Goal: Task Accomplishment & Management: Manage account settings

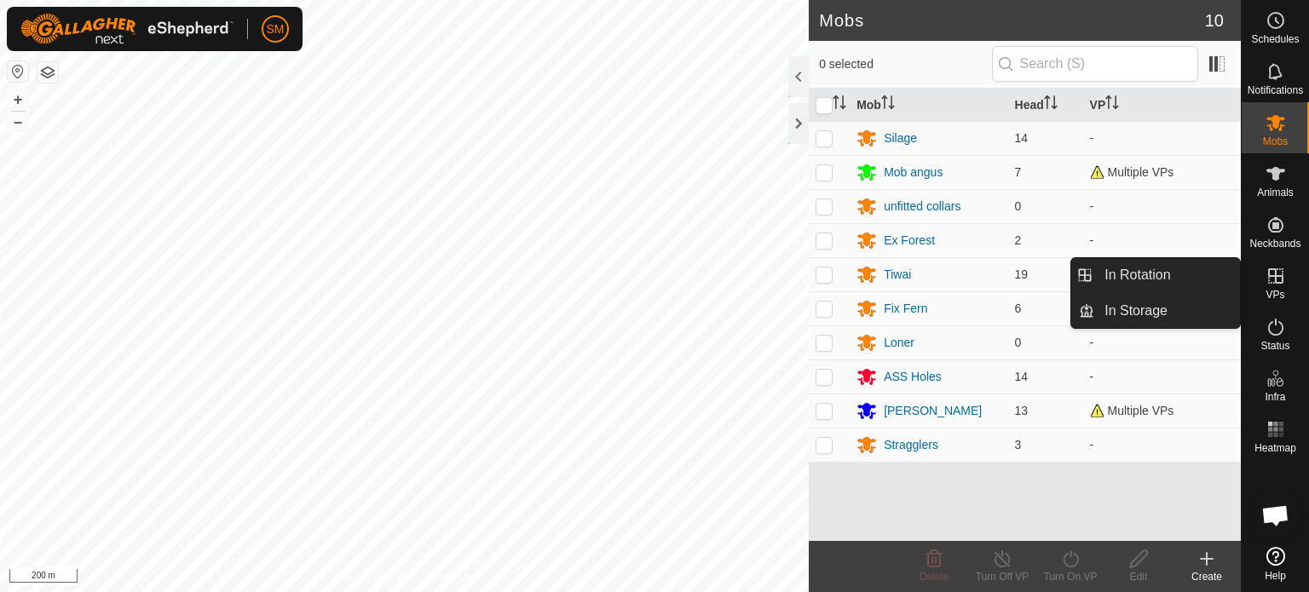
click at [1272, 286] on es-virtualpaddocks-svg-icon at bounding box center [1276, 276] width 31 height 27
click at [1275, 279] on icon at bounding box center [1275, 276] width 15 height 15
click at [1194, 271] on link "In Rotation" at bounding box center [1168, 275] width 146 height 34
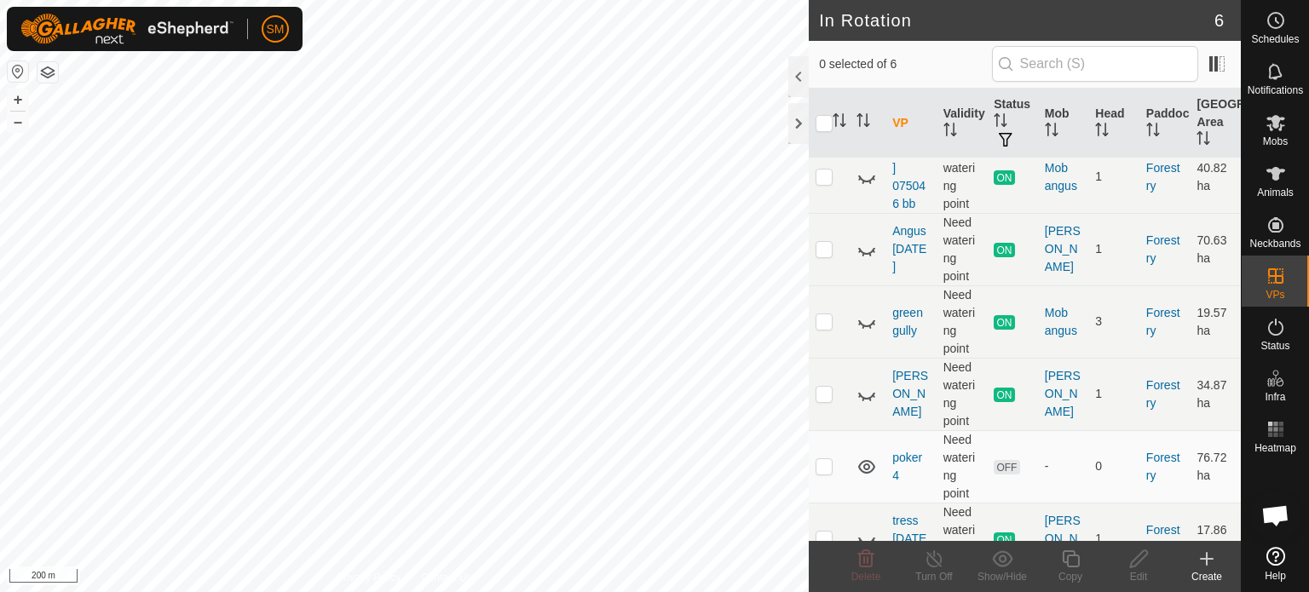
scroll to position [84, 0]
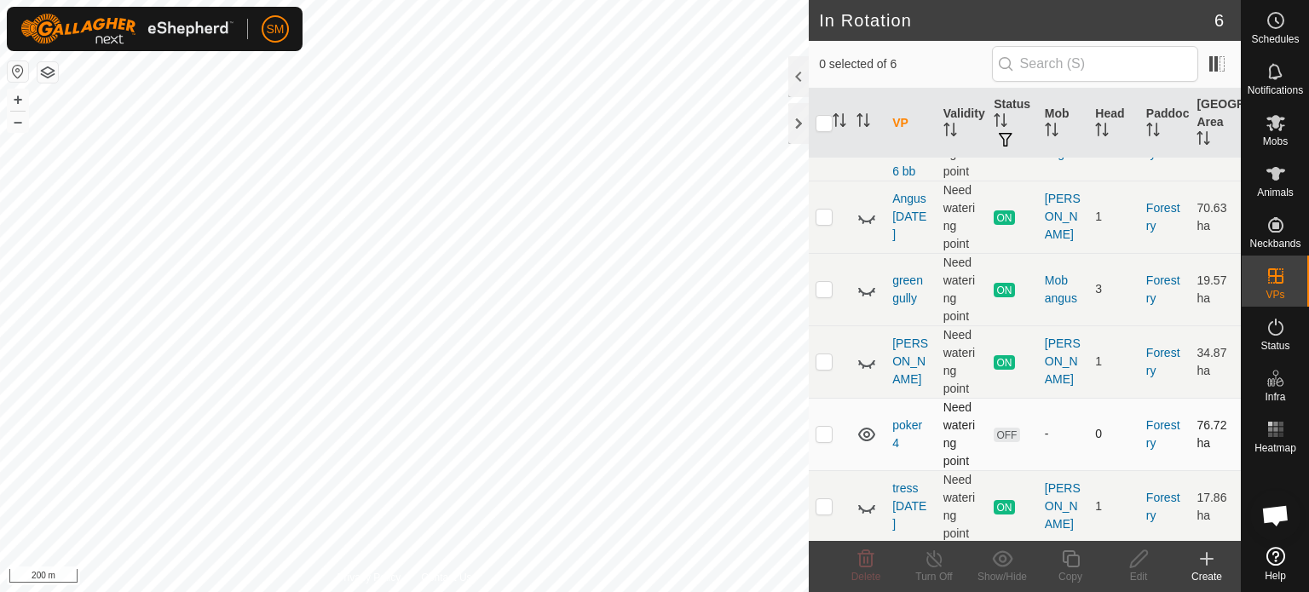
click at [827, 434] on p-checkbox at bounding box center [824, 434] width 17 height 14
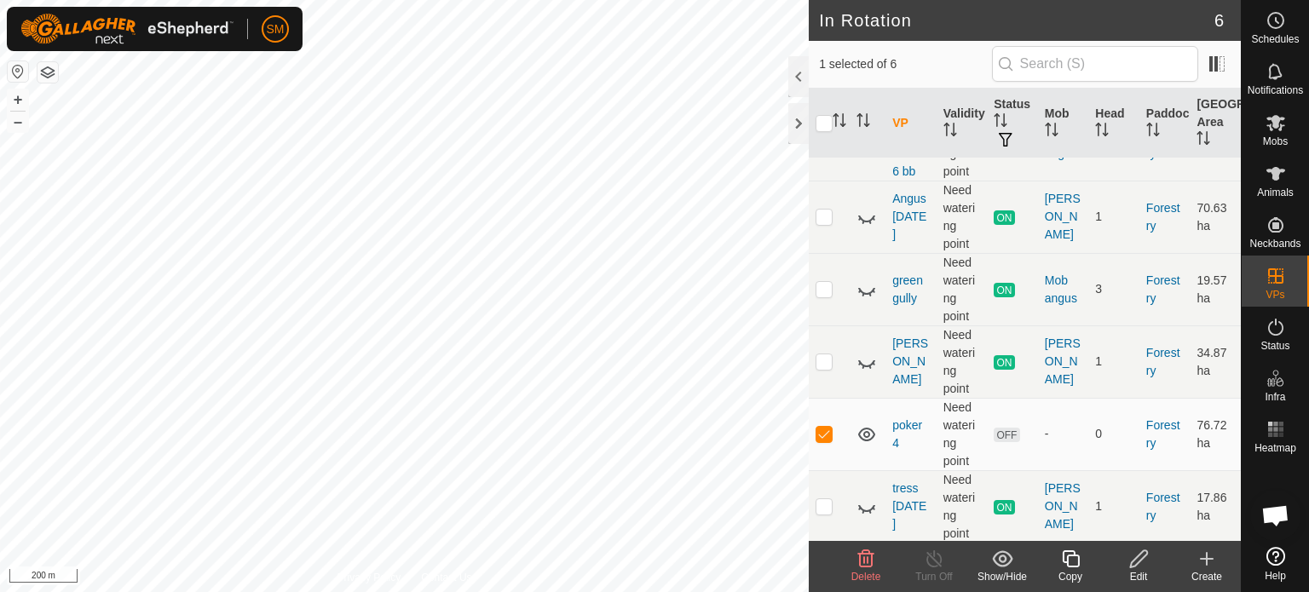
click at [861, 559] on icon at bounding box center [866, 559] width 20 height 20
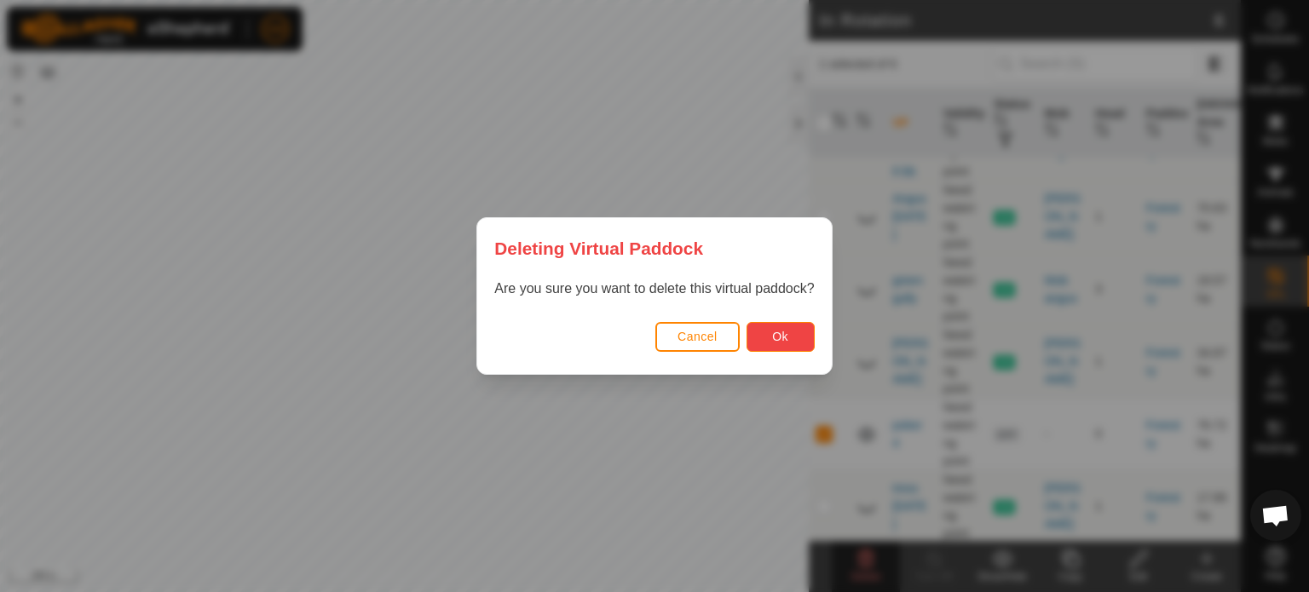
click at [788, 332] on span "Ok" at bounding box center [780, 337] width 16 height 14
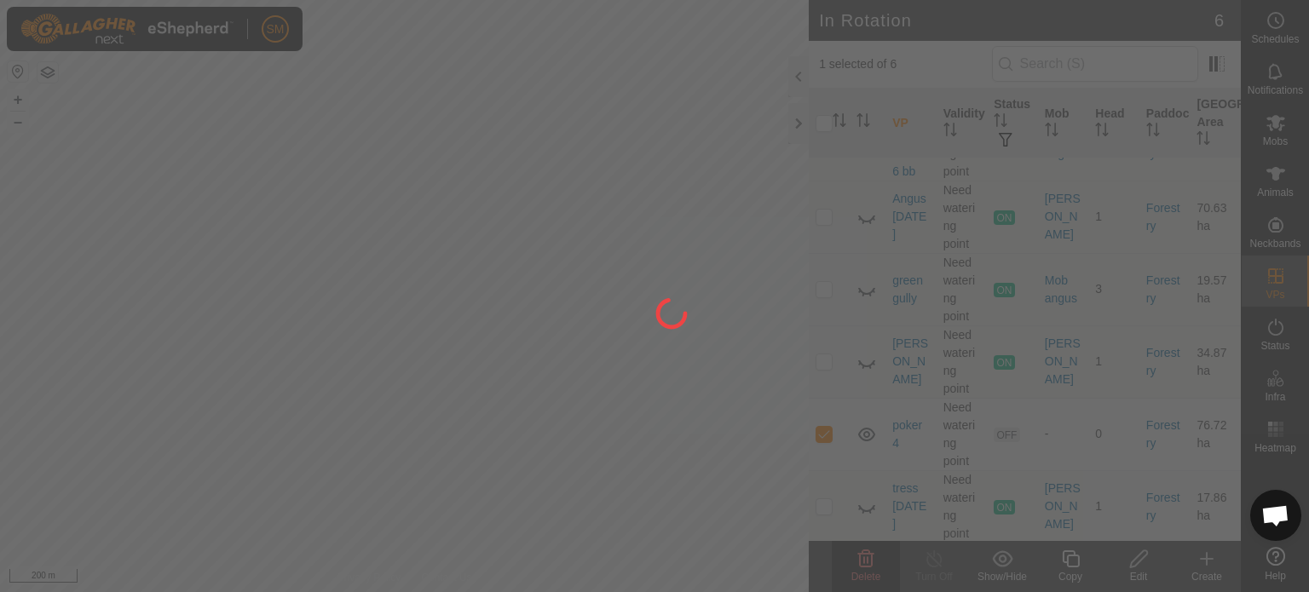
checkbox input "false"
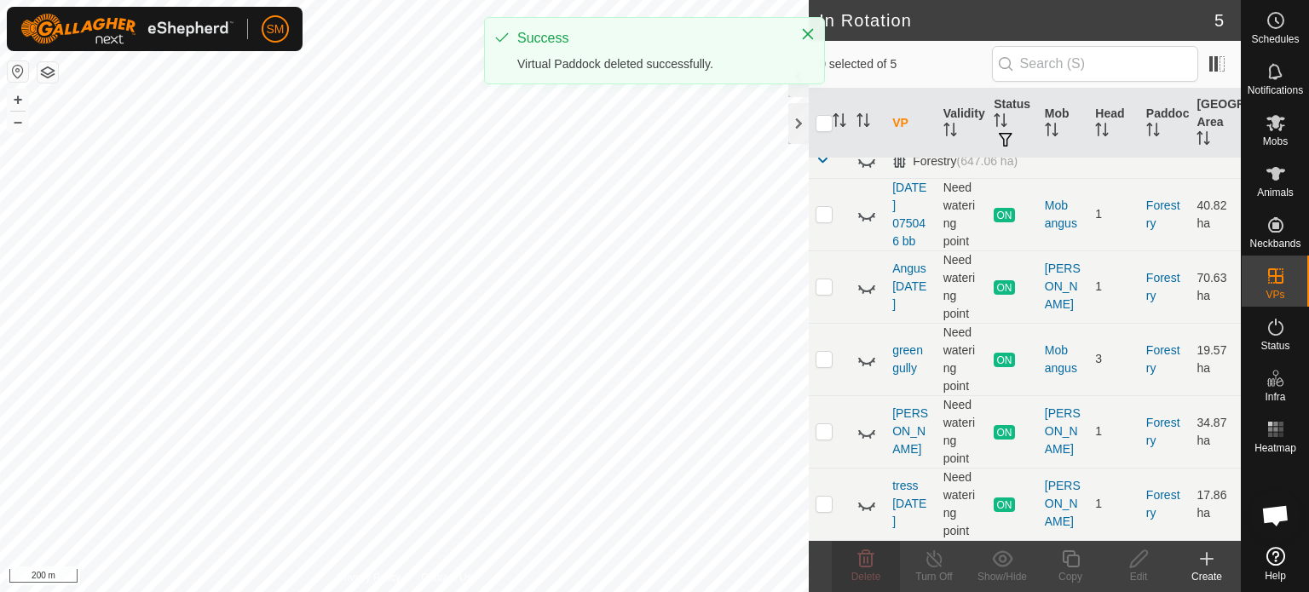
scroll to position [0, 0]
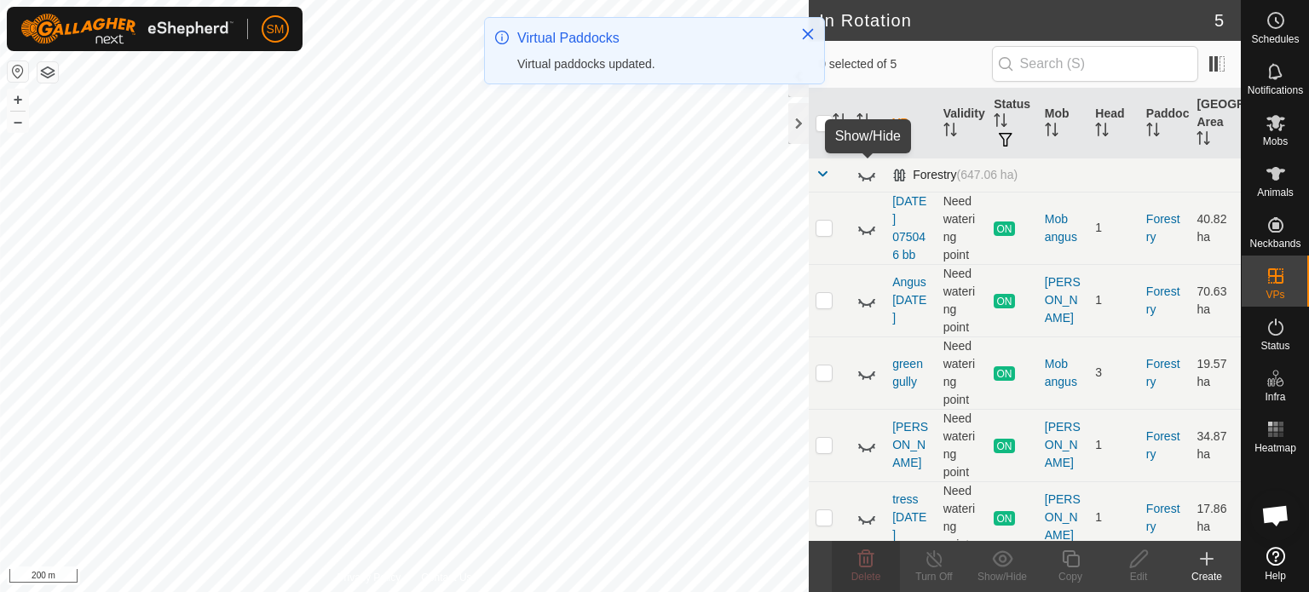
click at [867, 175] on icon at bounding box center [867, 175] width 20 height 20
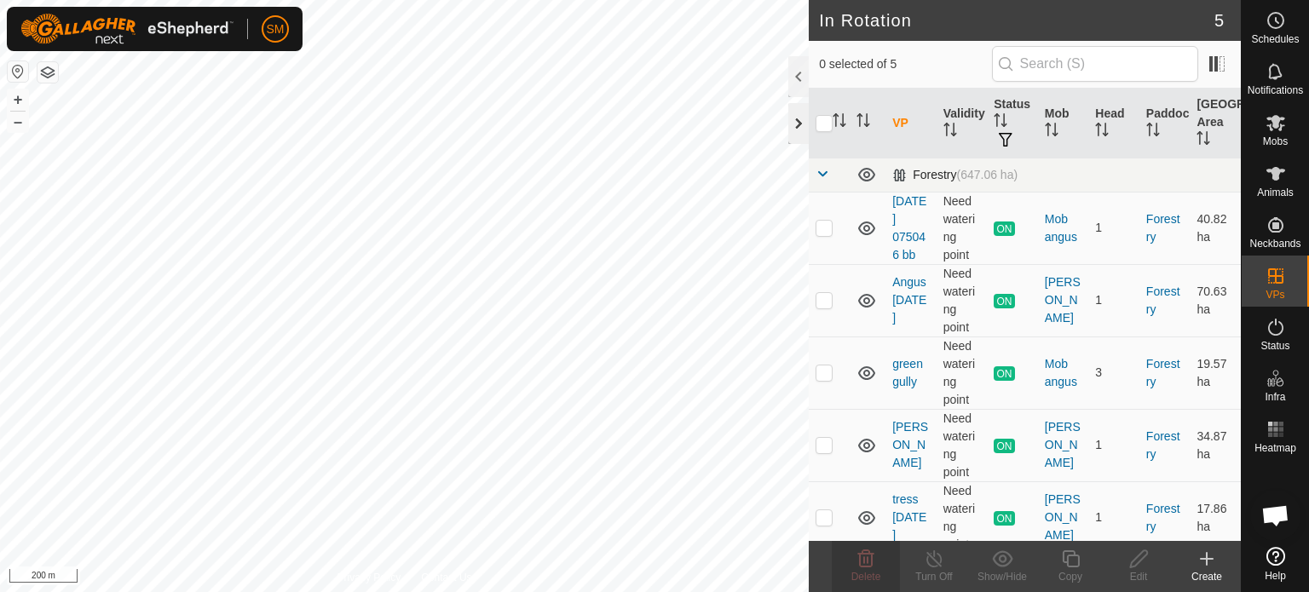
click at [795, 129] on div at bounding box center [799, 123] width 20 height 41
